Goal: Find specific page/section: Find specific page/section

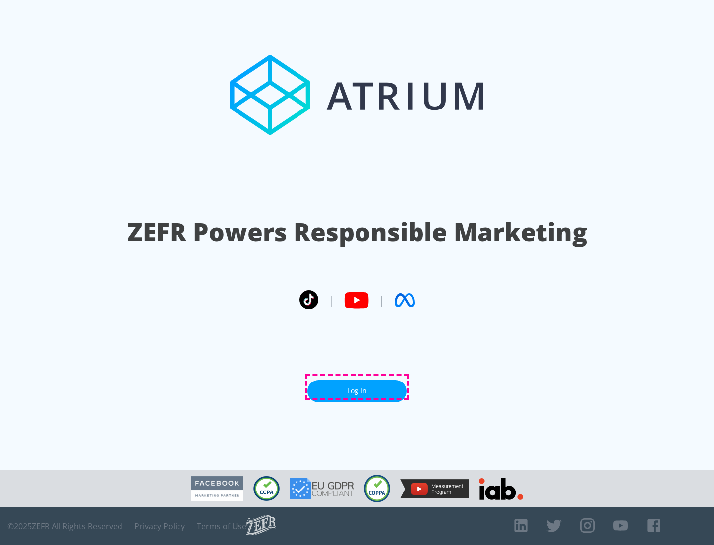
click at [357, 387] on link "Log In" at bounding box center [356, 391] width 99 height 22
